Goal: Task Accomplishment & Management: Use online tool/utility

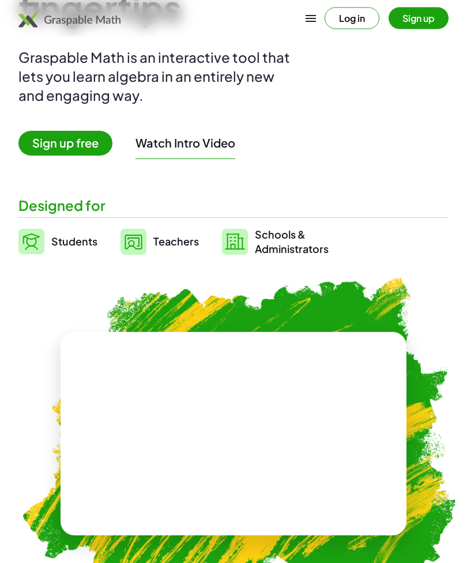
scroll to position [113, 0]
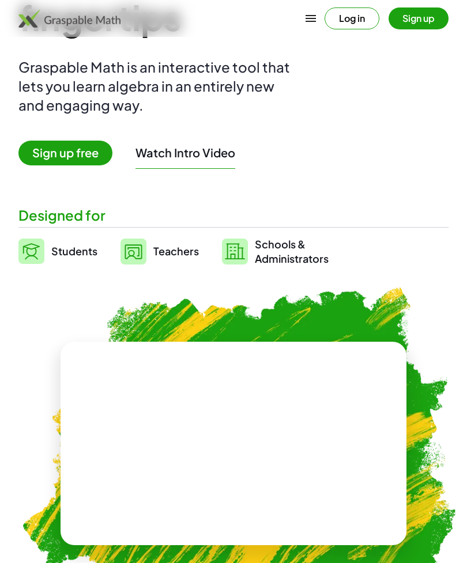
click at [359, 14] on button "Log in" at bounding box center [352, 18] width 55 height 22
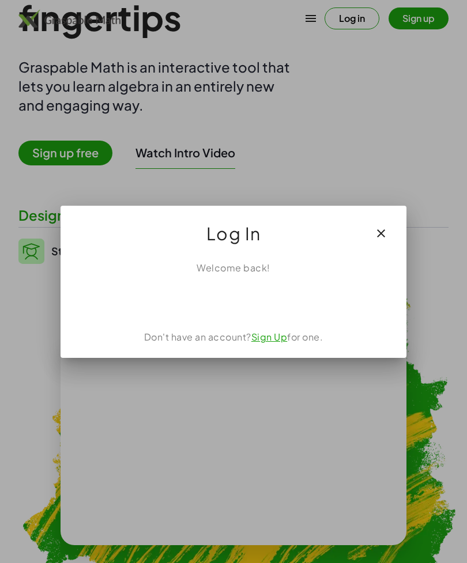
click at [258, 296] on div "使用 Google 帳戶登入。在新分頁中開啟" at bounding box center [234, 300] width 112 height 25
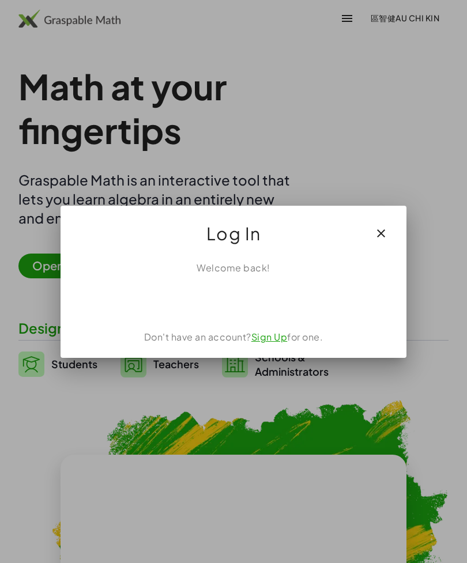
scroll to position [113, 0]
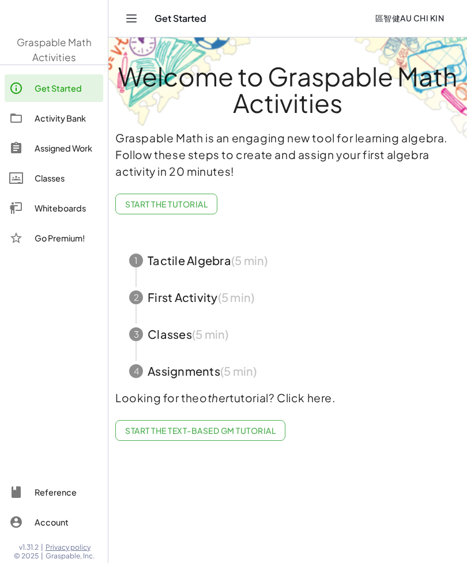
scroll to position [37, 0]
click at [68, 148] on div "Assigned Work" at bounding box center [67, 148] width 64 height 14
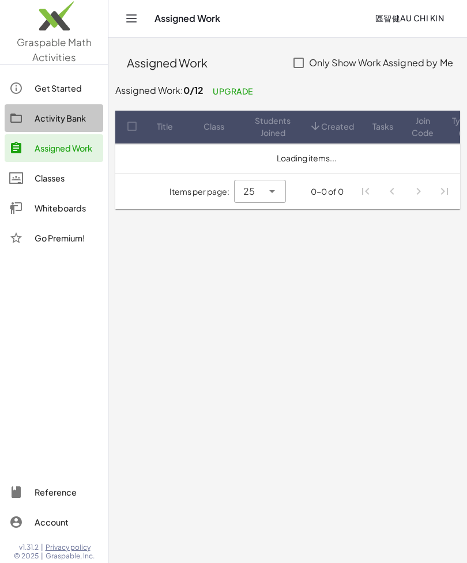
click at [73, 144] on div "Assigned Work" at bounding box center [67, 148] width 64 height 14
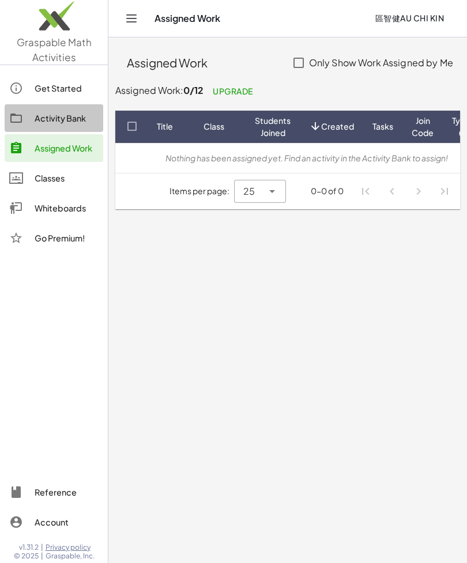
scroll to position [37, 0]
click at [75, 164] on link "Classes" at bounding box center [54, 178] width 99 height 28
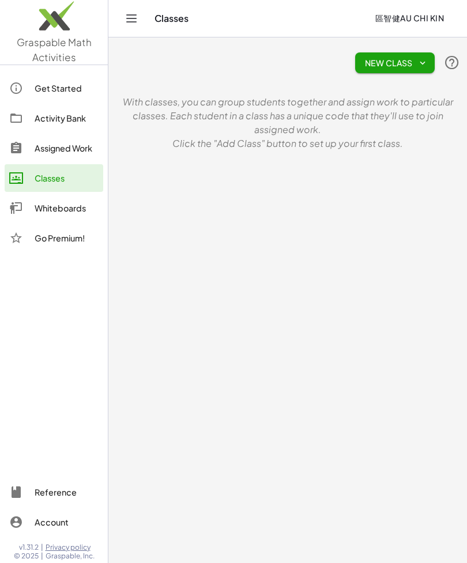
scroll to position [35, 0]
click at [78, 144] on div "Assigned Work" at bounding box center [67, 148] width 64 height 14
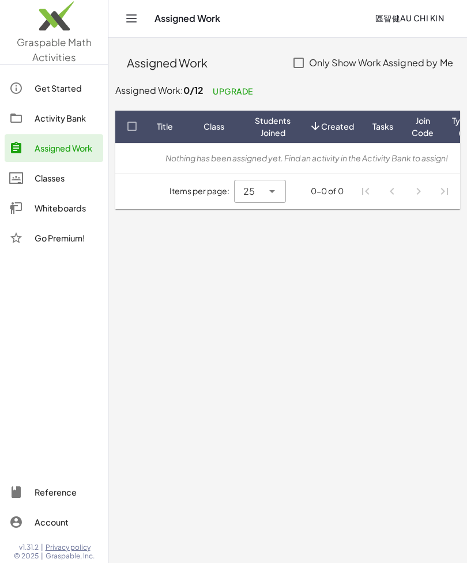
click at [77, 150] on div "Assigned Work" at bounding box center [67, 148] width 64 height 14
click at [81, 249] on div "Go Premium!" at bounding box center [54, 238] width 99 height 28
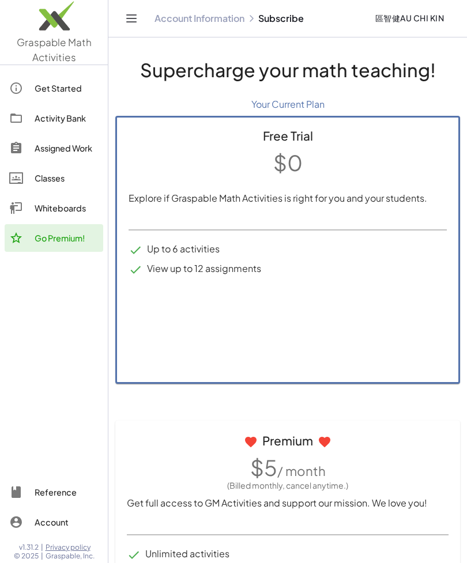
click at [81, 239] on div "Go Premium!" at bounding box center [67, 238] width 64 height 14
click at [77, 239] on div "Go Premium!" at bounding box center [67, 238] width 64 height 14
click at [74, 209] on div "Whiteboards" at bounding box center [67, 208] width 64 height 14
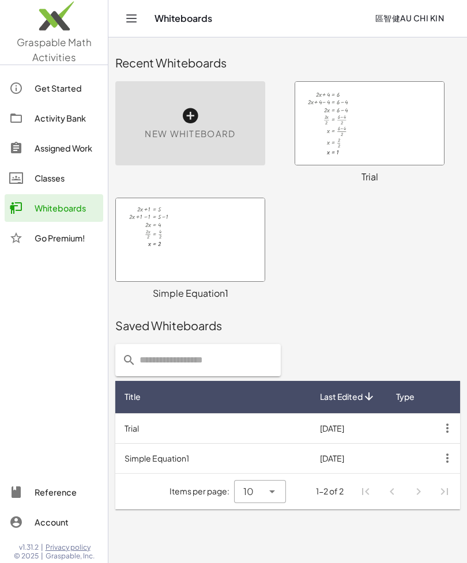
click at [380, 127] on div at bounding box center [369, 123] width 149 height 83
click at [185, 117] on icon at bounding box center [190, 116] width 18 height 18
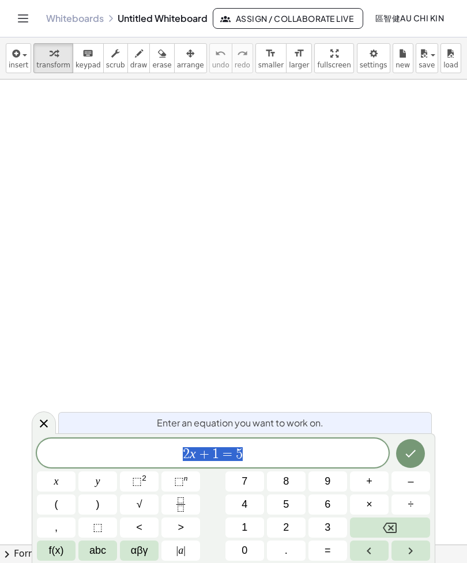
click at [280, 526] on button "2" at bounding box center [286, 528] width 39 height 20
click at [276, 452] on span "2 ​" at bounding box center [213, 454] width 352 height 16
click at [400, 522] on button "Backspace" at bounding box center [390, 528] width 80 height 20
click at [52, 480] on button "x" at bounding box center [56, 482] width 39 height 20
click at [144, 477] on sup "2" at bounding box center [144, 478] width 5 height 9
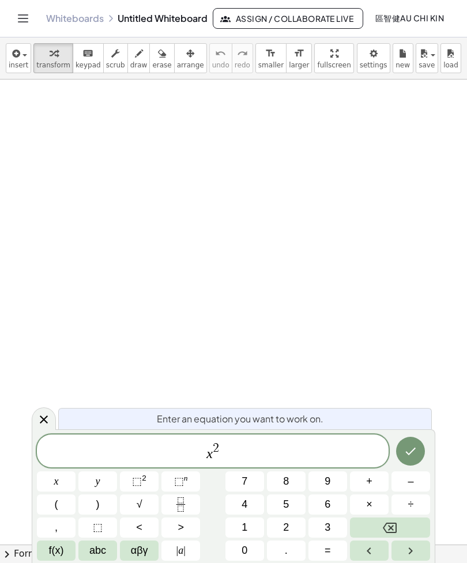
click at [359, 482] on button "+" at bounding box center [369, 482] width 39 height 20
click at [320, 529] on button "3" at bounding box center [327, 528] width 39 height 20
click at [55, 478] on span "x" at bounding box center [56, 482] width 5 height 16
click at [370, 485] on span "+" at bounding box center [369, 482] width 6 height 16
click at [239, 529] on button "1" at bounding box center [244, 528] width 39 height 20
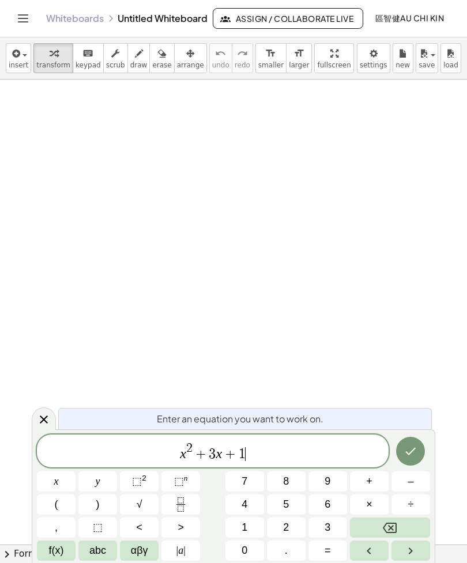
click at [328, 553] on span "=" at bounding box center [328, 551] width 6 height 16
click at [249, 549] on button "0" at bounding box center [244, 551] width 39 height 20
click at [412, 447] on icon "Done" at bounding box center [410, 451] width 14 height 14
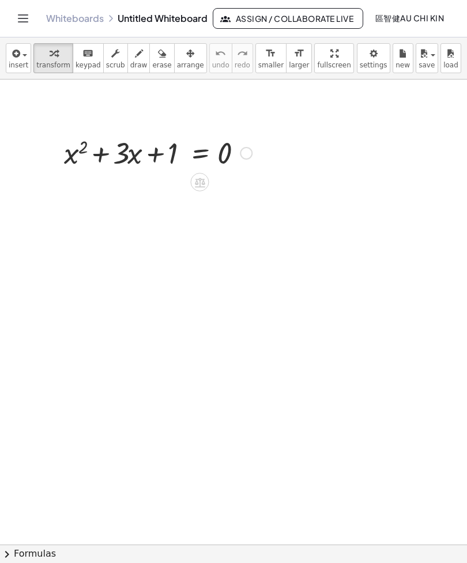
click at [199, 184] on icon at bounding box center [200, 182] width 12 height 12
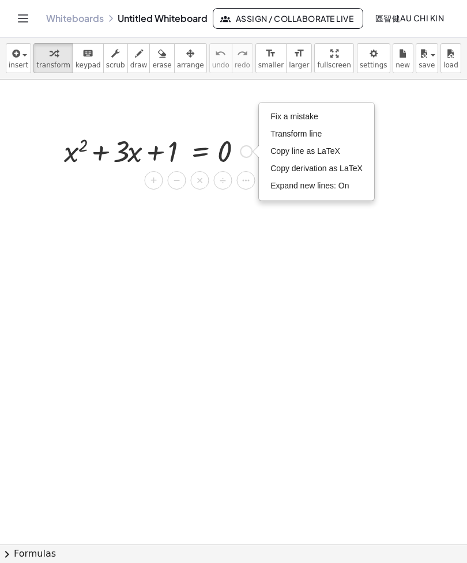
scroll to position [2, 0]
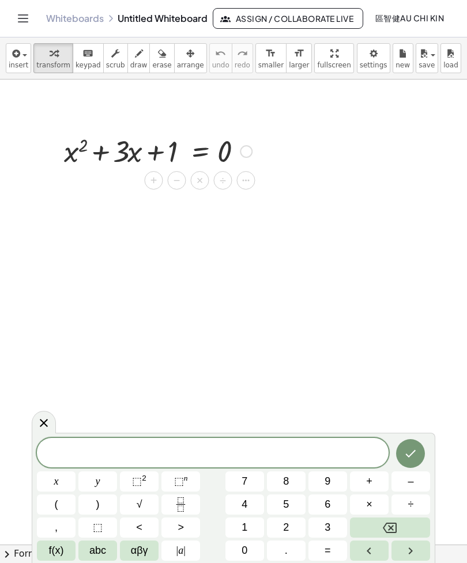
click at [61, 549] on span "f(x)" at bounding box center [56, 551] width 15 height 16
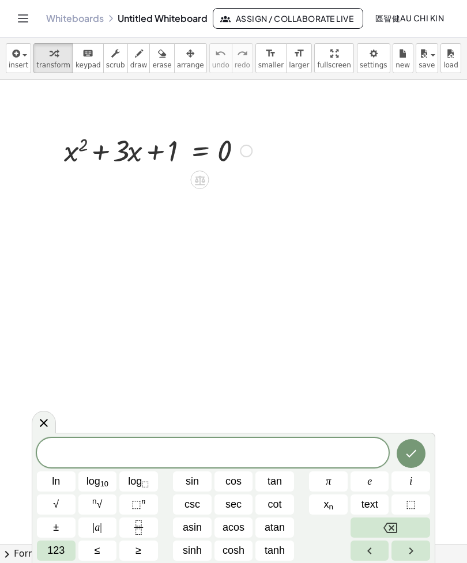
scroll to position [0, 0]
click at [423, 457] on button "Done" at bounding box center [411, 453] width 29 height 29
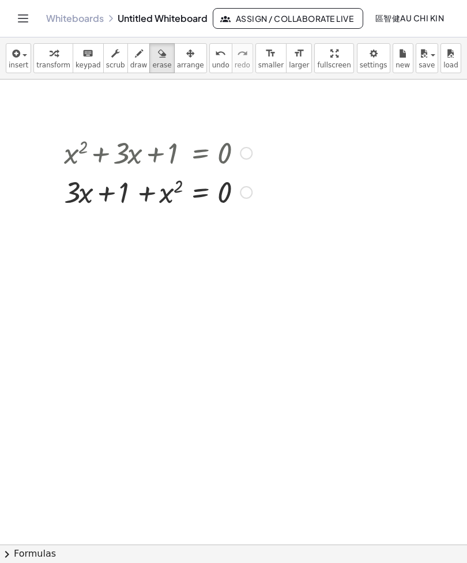
click at [29, 64] on button "insert" at bounding box center [18, 58] width 25 height 30
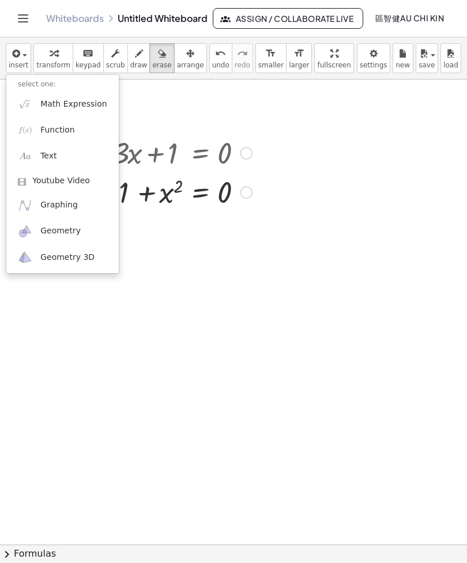
click at [260, 88] on div at bounding box center [233, 281] width 467 height 563
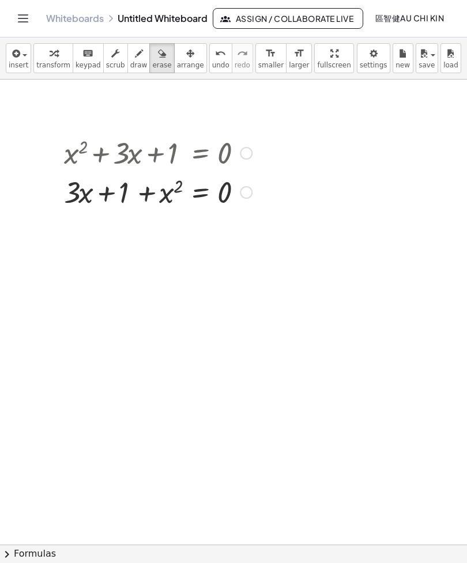
click at [30, 62] on button "insert" at bounding box center [18, 58] width 25 height 30
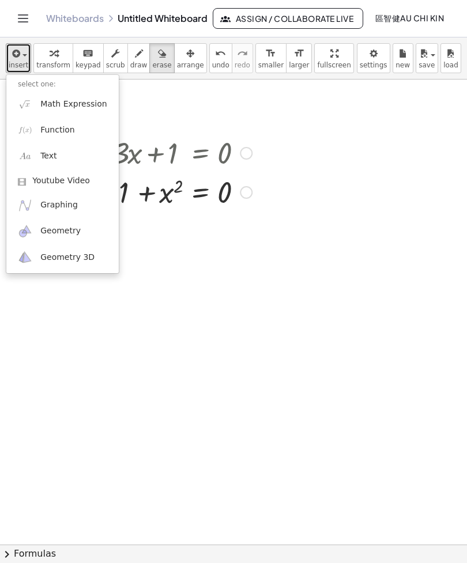
scroll to position [19, 0]
click at [82, 144] on link "Text" at bounding box center [62, 157] width 112 height 26
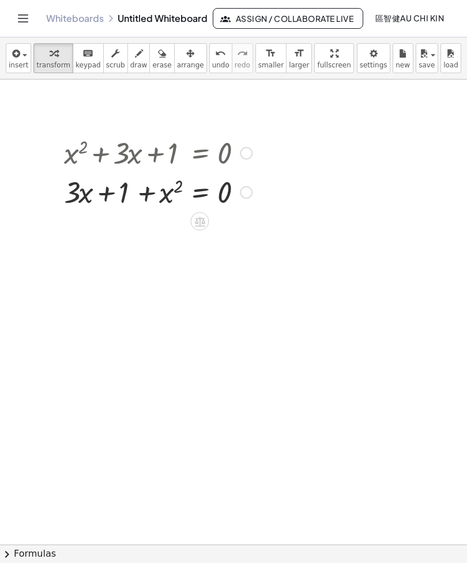
click at [222, 147] on div at bounding box center [157, 152] width 199 height 39
click at [256, 133] on div at bounding box center [157, 152] width 199 height 39
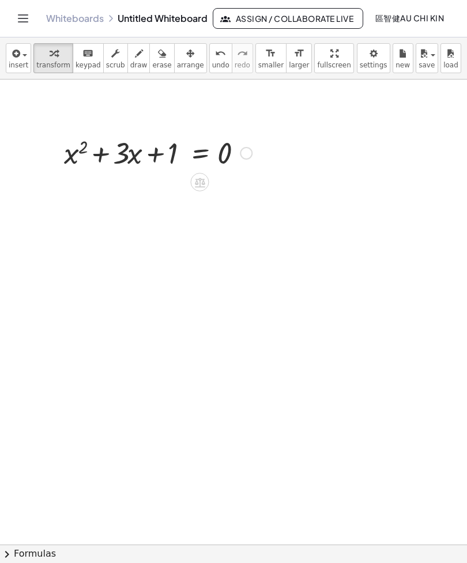
scroll to position [0, 0]
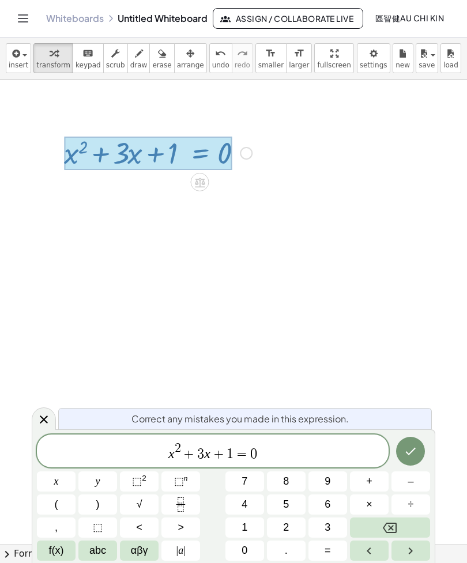
click at [403, 527] on button "Backspace" at bounding box center [390, 528] width 80 height 20
click at [393, 527] on icon "Backspace" at bounding box center [390, 528] width 14 height 14
click at [392, 527] on icon "Backspace" at bounding box center [390, 528] width 14 height 10
click at [401, 525] on button "Backspace" at bounding box center [390, 528] width 80 height 20
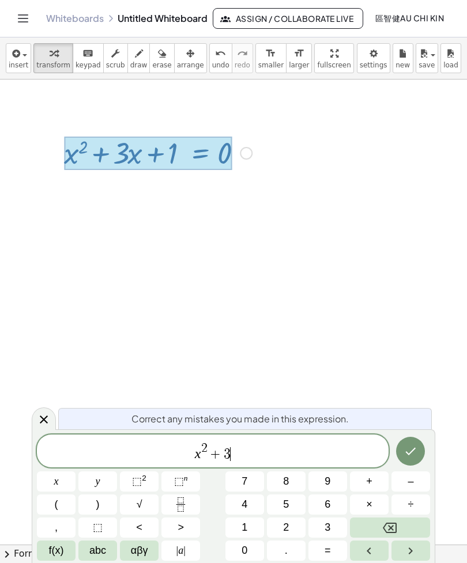
click at [403, 525] on button "Backspace" at bounding box center [390, 528] width 80 height 20
click at [403, 524] on button "Backspace" at bounding box center [390, 528] width 80 height 20
click at [400, 522] on button "Backspace" at bounding box center [390, 528] width 80 height 20
click at [399, 522] on button "Backspace" at bounding box center [390, 528] width 80 height 20
click at [394, 524] on icon "Backspace" at bounding box center [390, 528] width 14 height 14
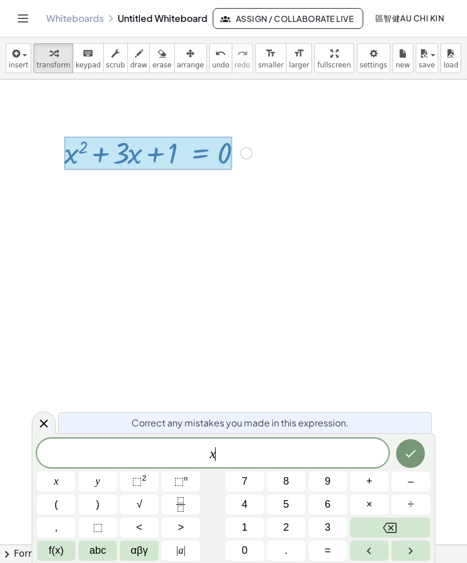
click at [394, 523] on icon "Backspace" at bounding box center [390, 528] width 14 height 10
click at [395, 521] on icon "Backspace" at bounding box center [390, 528] width 14 height 14
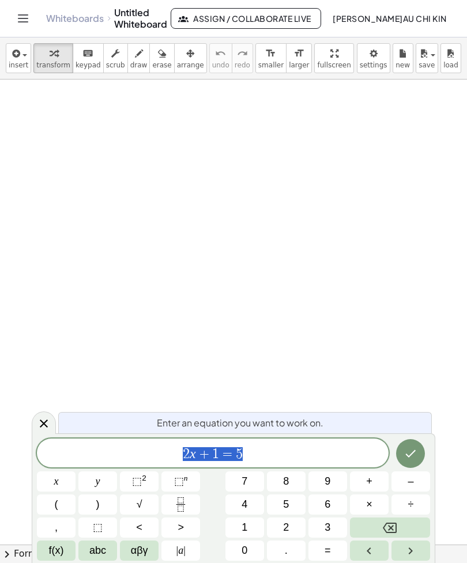
click at [395, 530] on icon "Backspace" at bounding box center [390, 528] width 14 height 14
click at [395, 529] on icon "Backspace" at bounding box center [390, 528] width 14 height 14
click at [398, 525] on button "Backspace" at bounding box center [390, 528] width 80 height 20
click at [397, 525] on button "Backspace" at bounding box center [390, 528] width 80 height 20
click at [59, 475] on button "x" at bounding box center [56, 482] width 39 height 20
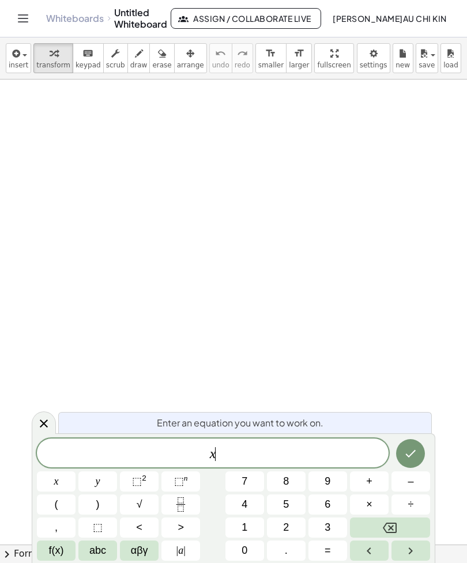
click at [59, 504] on button "(" at bounding box center [56, 505] width 39 height 20
click at [55, 476] on span "x" at bounding box center [56, 482] width 5 height 16
click at [412, 480] on span "–" at bounding box center [411, 482] width 6 height 16
click at [295, 515] on button "5" at bounding box center [286, 505] width 39 height 20
click at [97, 509] on span ")" at bounding box center [97, 505] width 3 height 16
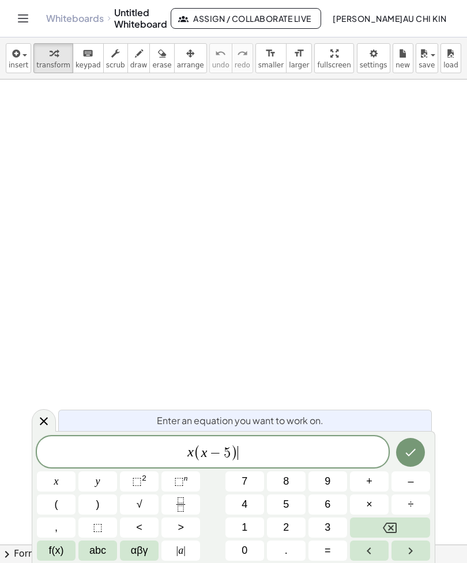
click at [333, 552] on button "=" at bounding box center [327, 551] width 39 height 20
click at [248, 554] on button "0" at bounding box center [244, 551] width 39 height 20
click at [409, 456] on icon "Done" at bounding box center [411, 452] width 10 height 7
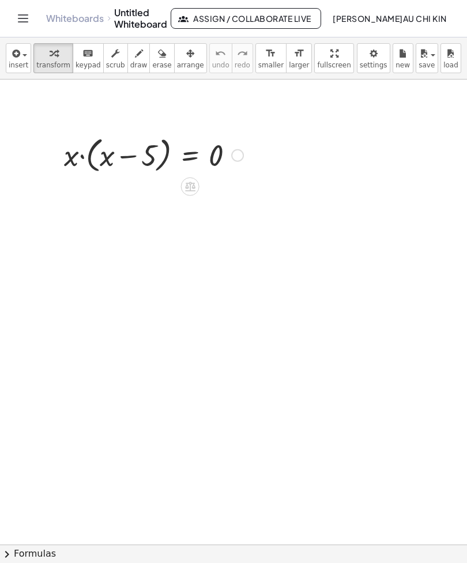
click at [195, 186] on icon at bounding box center [190, 186] width 12 height 12
click at [244, 182] on div at bounding box center [236, 187] width 18 height 18
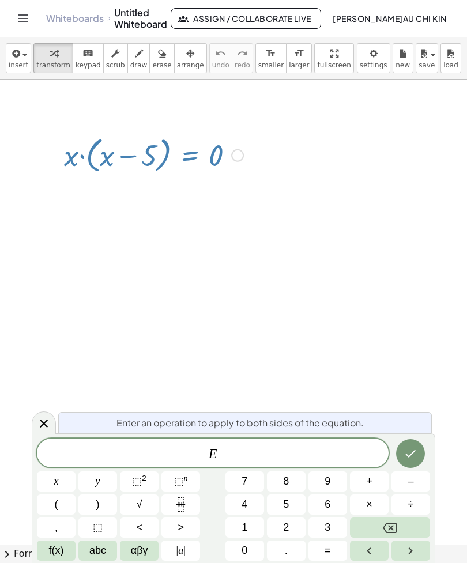
click at [405, 528] on button "Backspace" at bounding box center [390, 528] width 80 height 20
click at [41, 422] on icon at bounding box center [44, 424] width 14 height 14
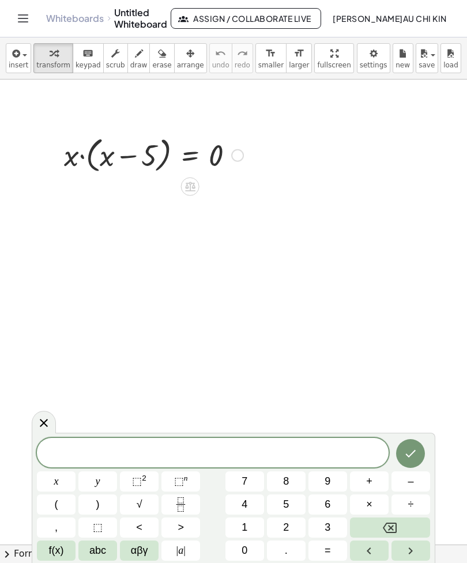
click at [194, 182] on icon at bounding box center [190, 186] width 12 height 12
